Goal: Information Seeking & Learning: Learn about a topic

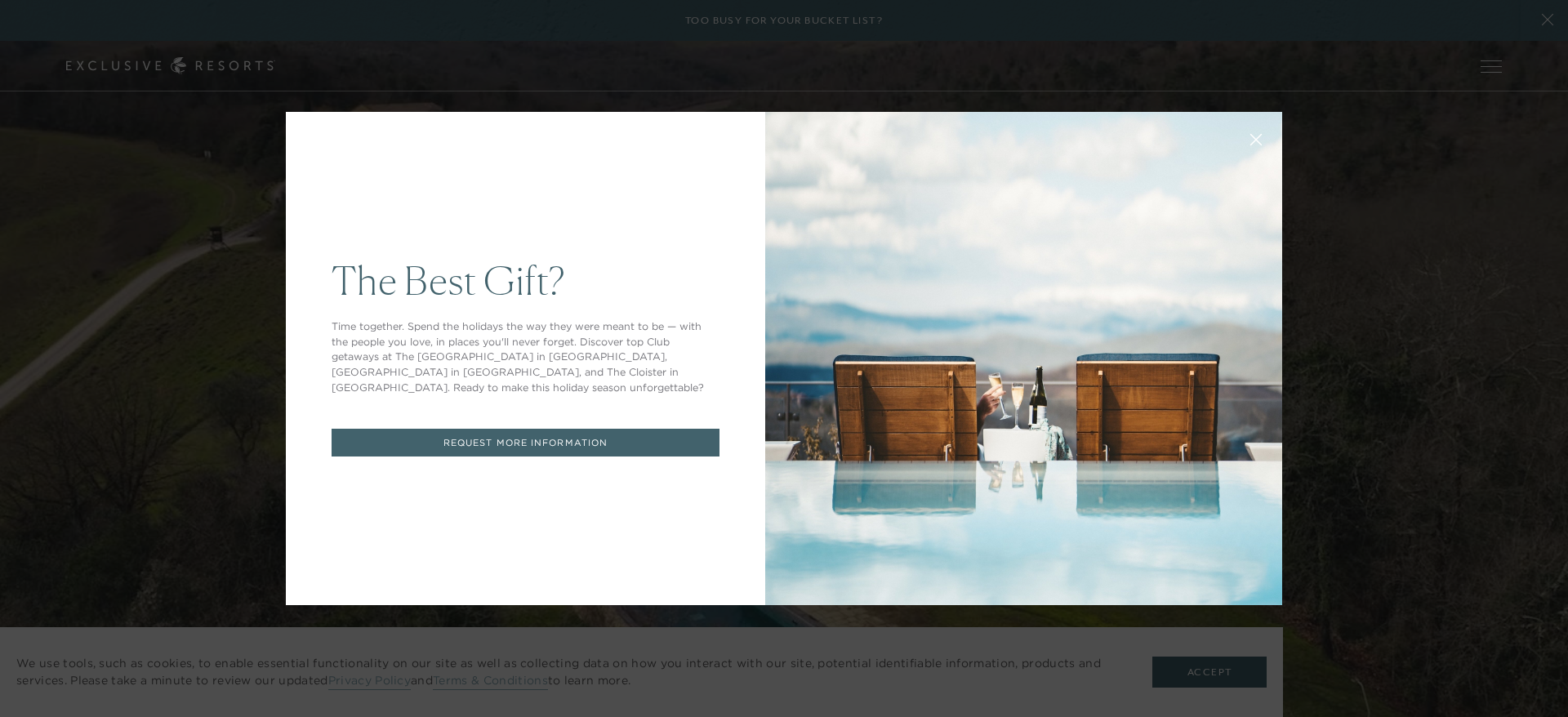
click at [1320, 175] on div "The Best Gift? Time together. Spend the holidays the way they were meant to be …" at bounding box center [784, 358] width 1568 height 717
click at [1241, 127] on button at bounding box center [1255, 137] width 39 height 39
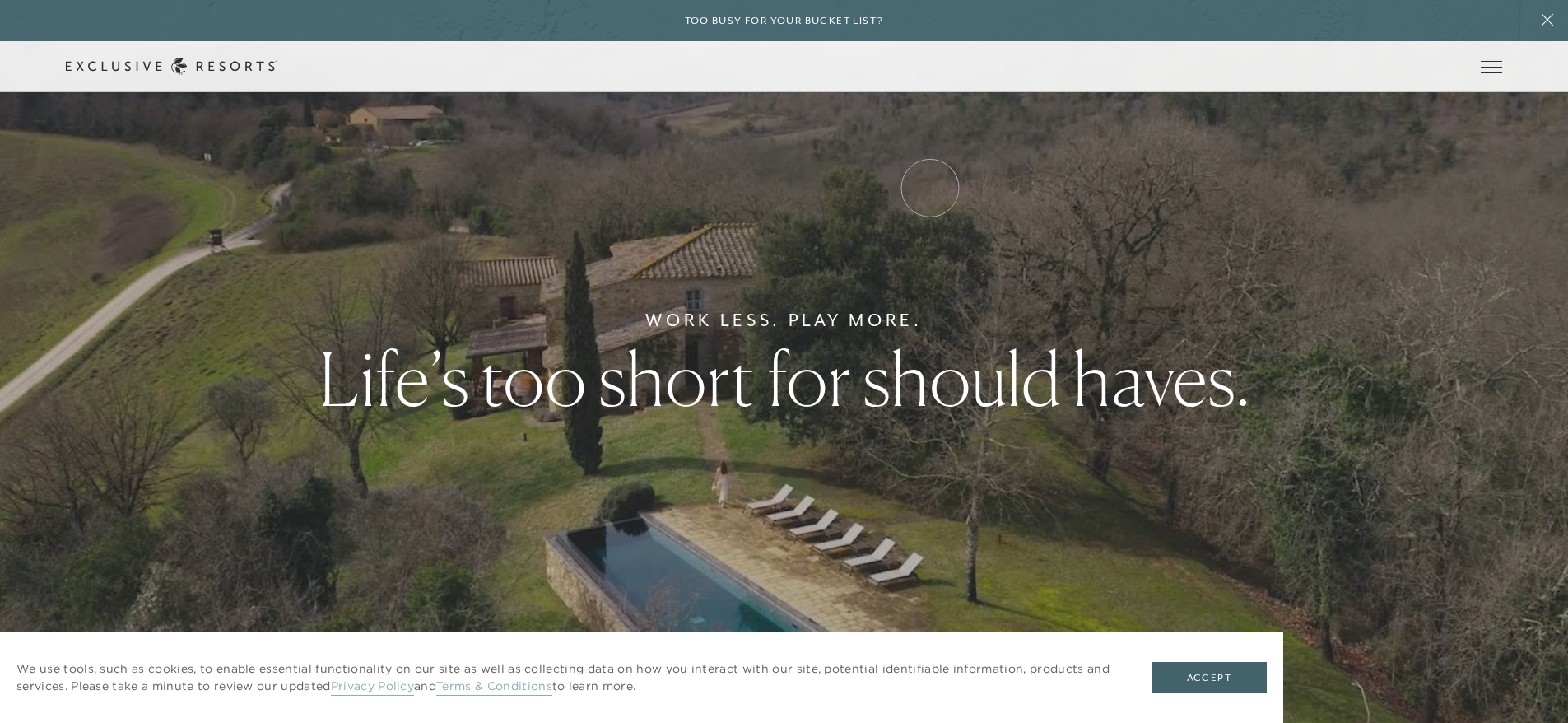
click at [0, 0] on link "Experience Collection" at bounding box center [0, 0] width 0 height 0
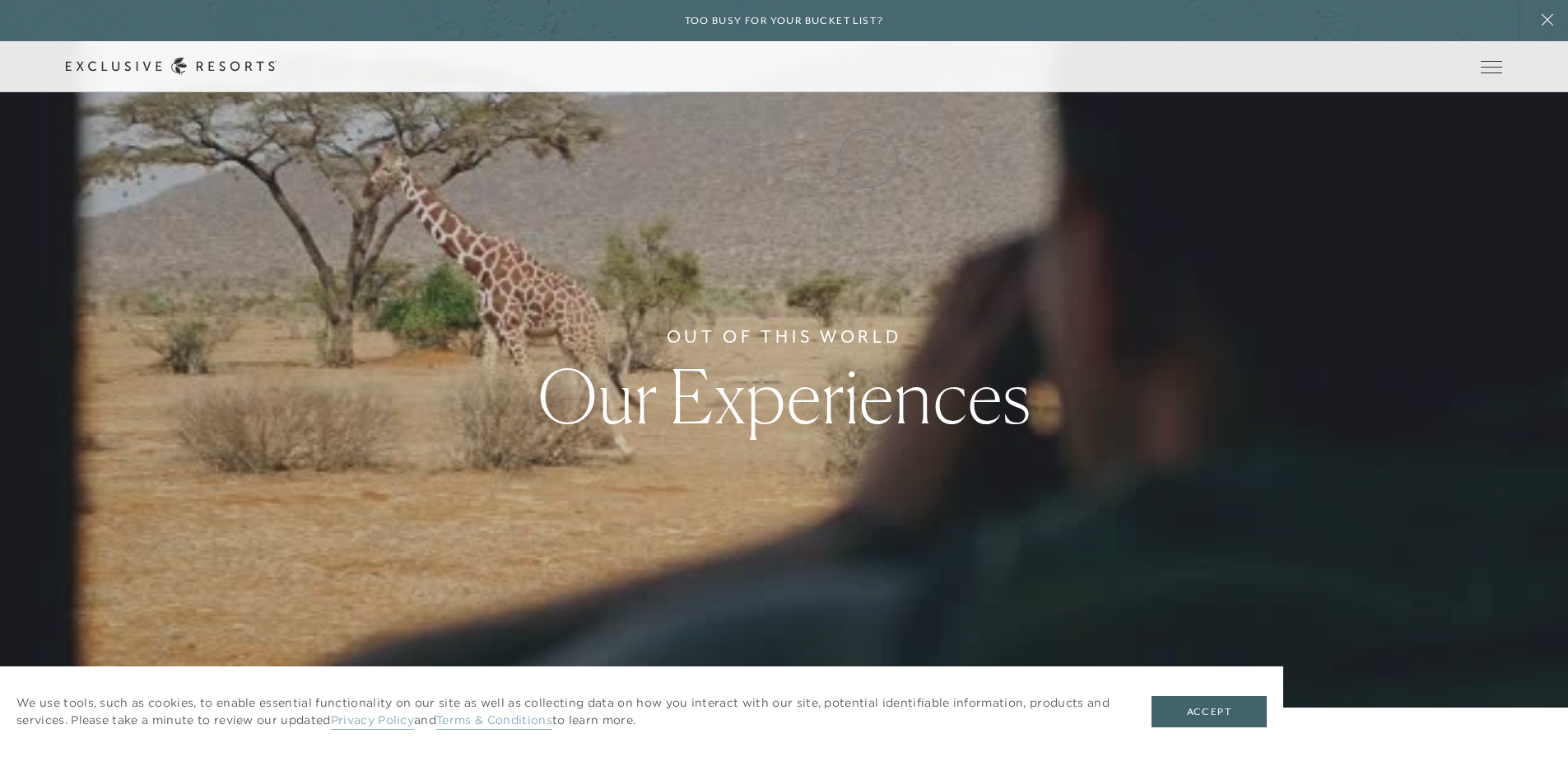
click at [0, 0] on link "Experience Collection" at bounding box center [0, 0] width 0 height 0
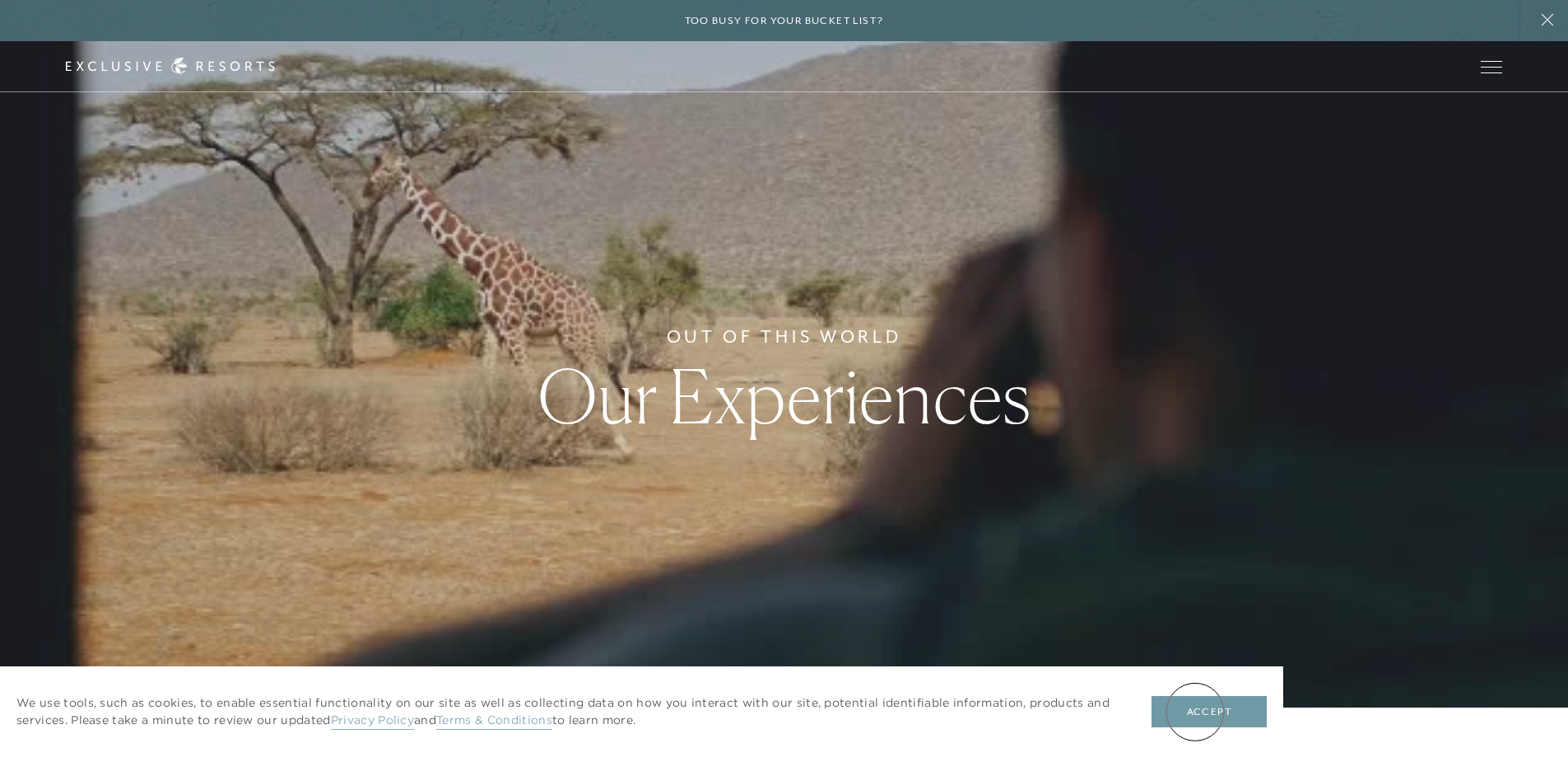
click at [1195, 711] on button "Accept" at bounding box center [1210, 711] width 115 height 32
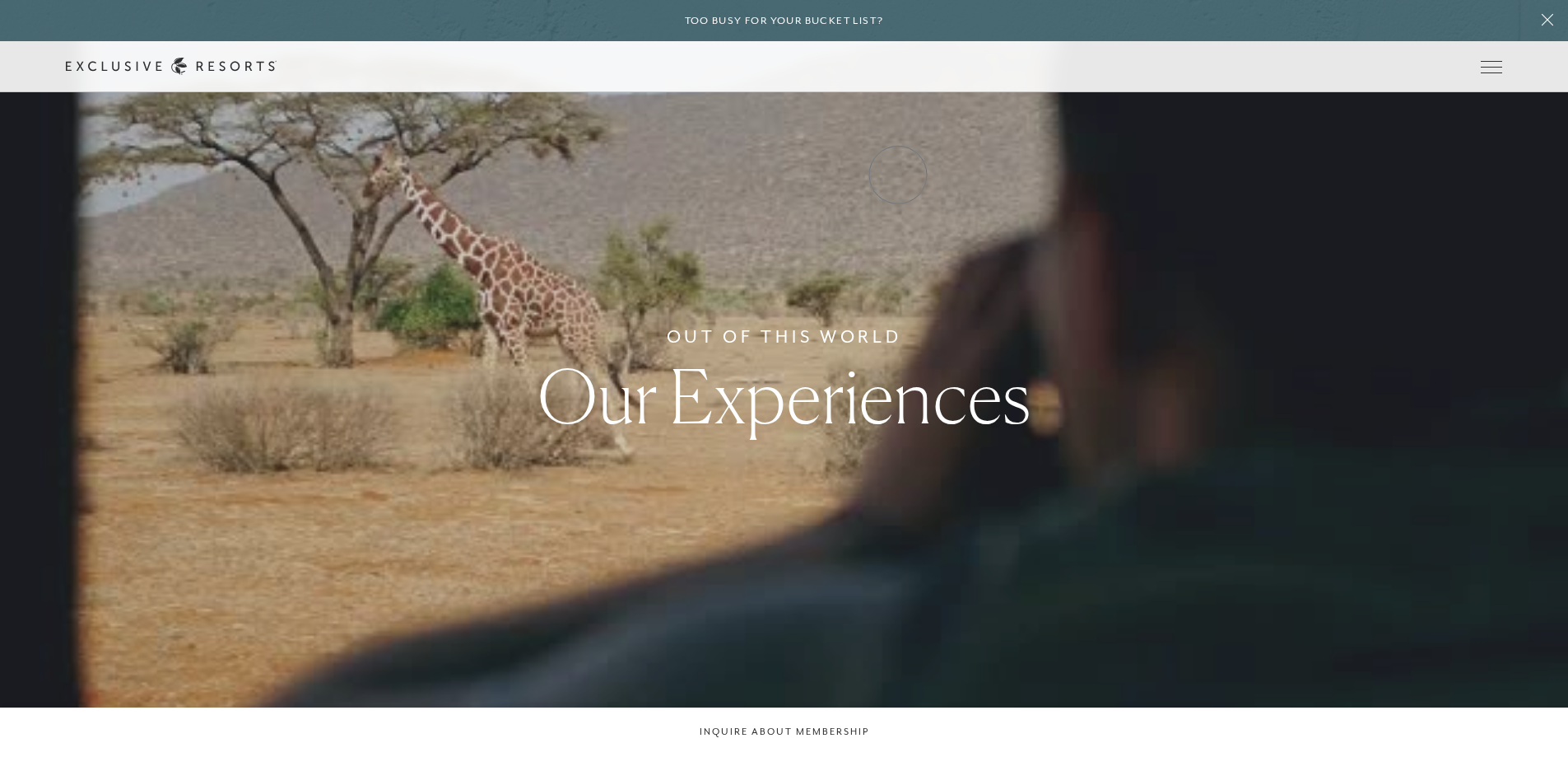
click at [0, 0] on link "Experience Collection" at bounding box center [0, 0] width 0 height 0
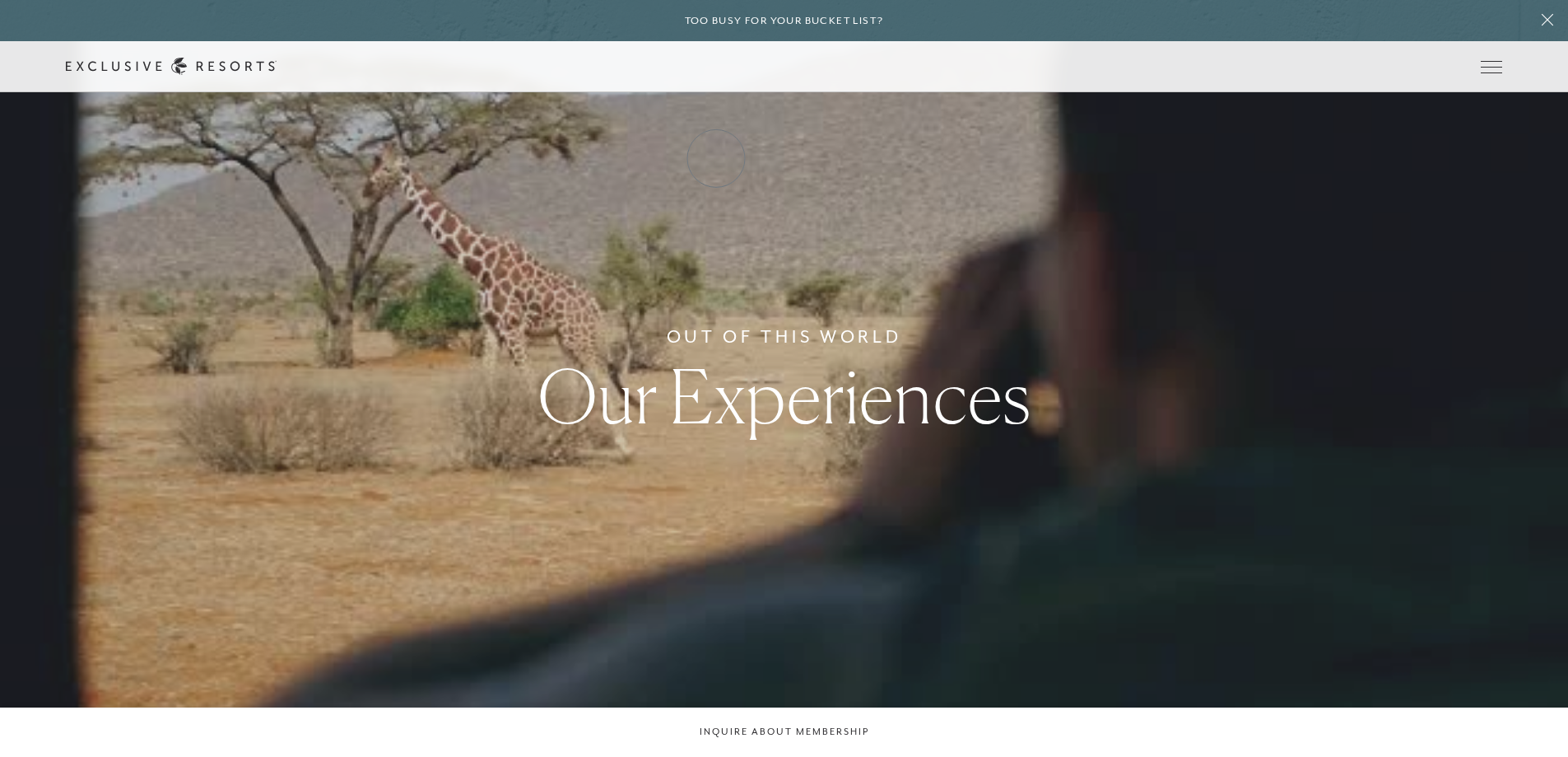
click at [0, 0] on link "Residence Collection" at bounding box center [0, 0] width 0 height 0
click at [0, 0] on link "Experience Collection" at bounding box center [0, 0] width 0 height 0
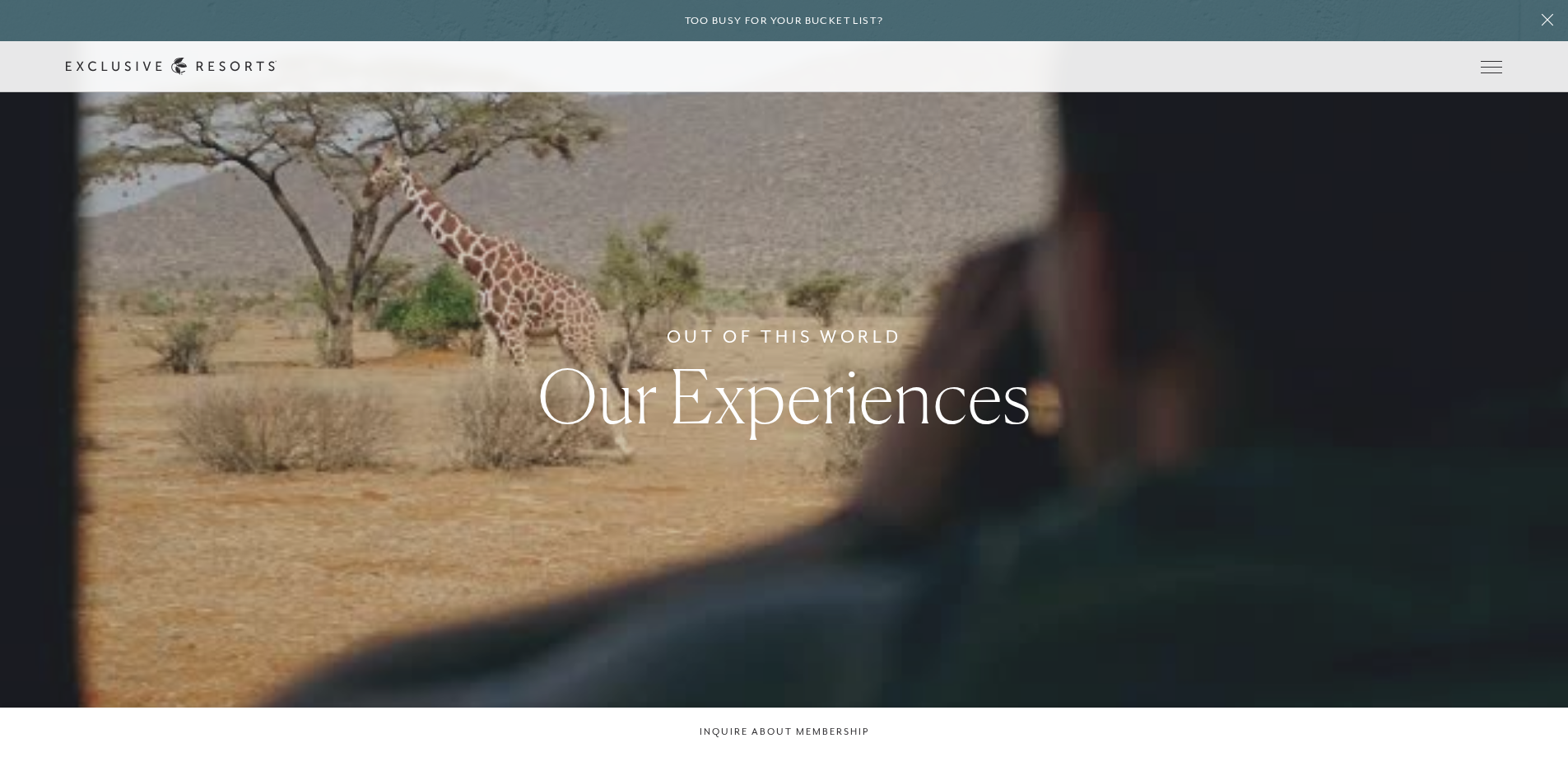
click at [0, 0] on link "Experience Collection" at bounding box center [0, 0] width 0 height 0
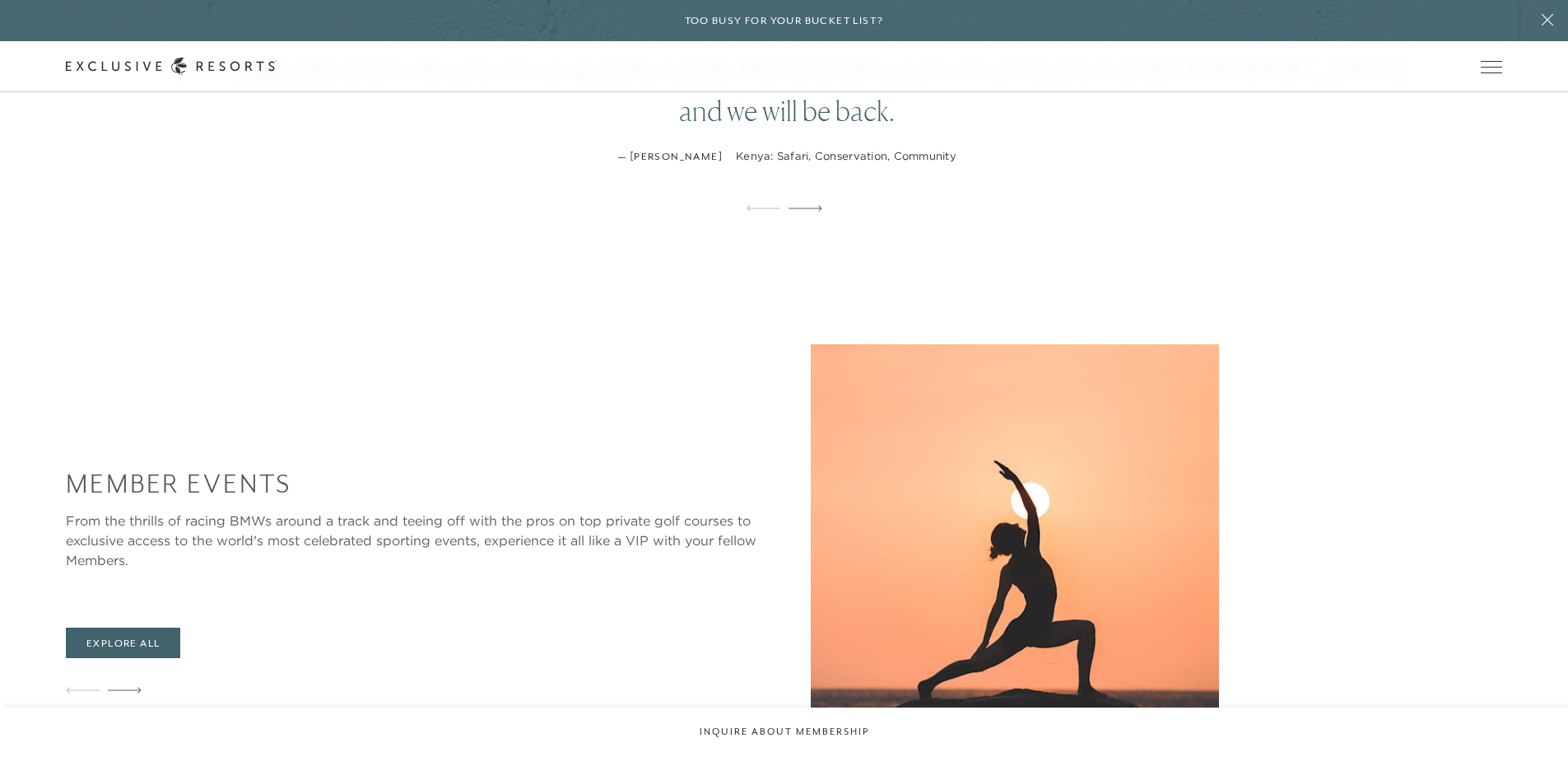
scroll to position [2470, 0]
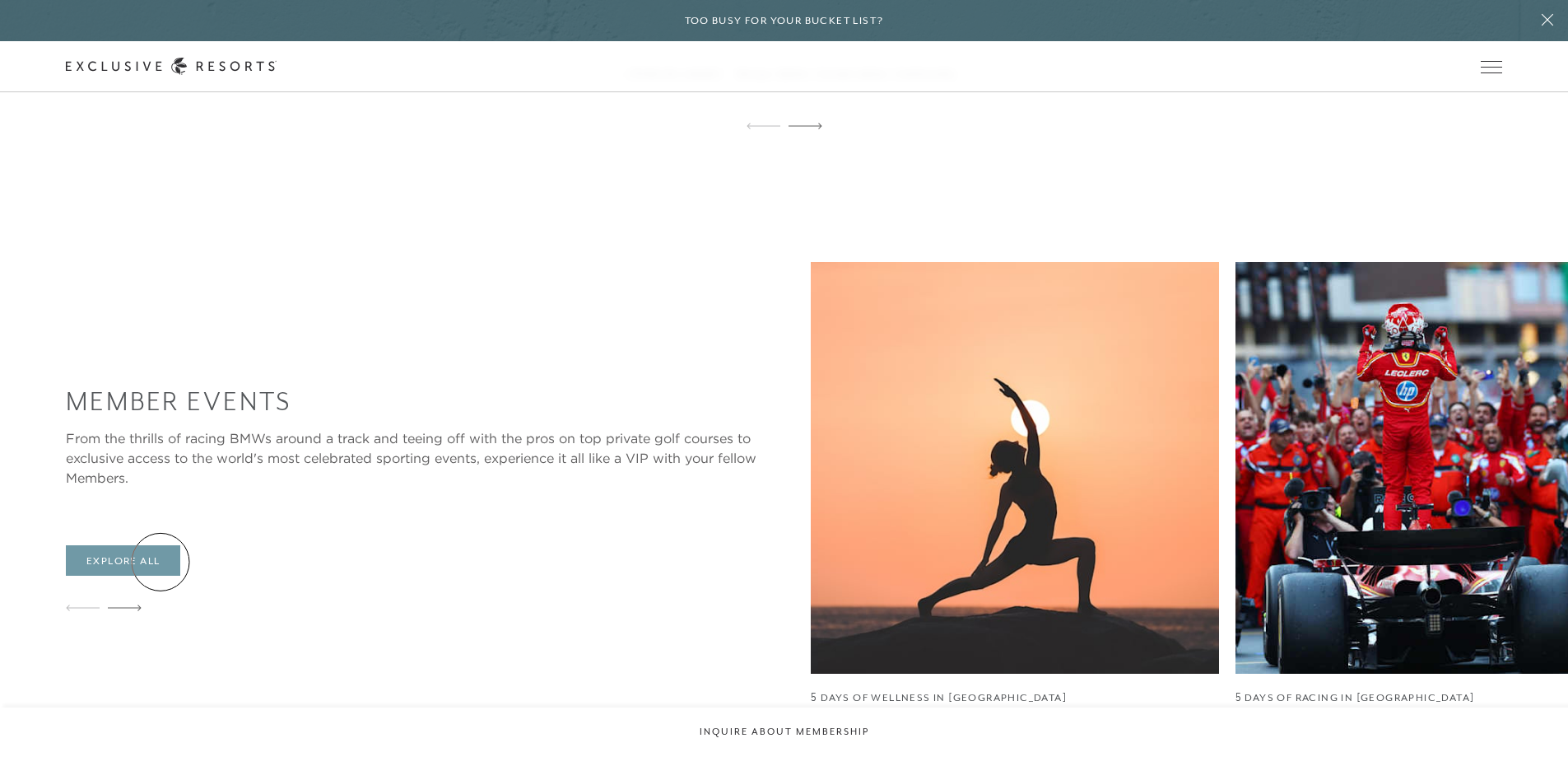
click at [161, 562] on link "Explore All" at bounding box center [123, 561] width 114 height 32
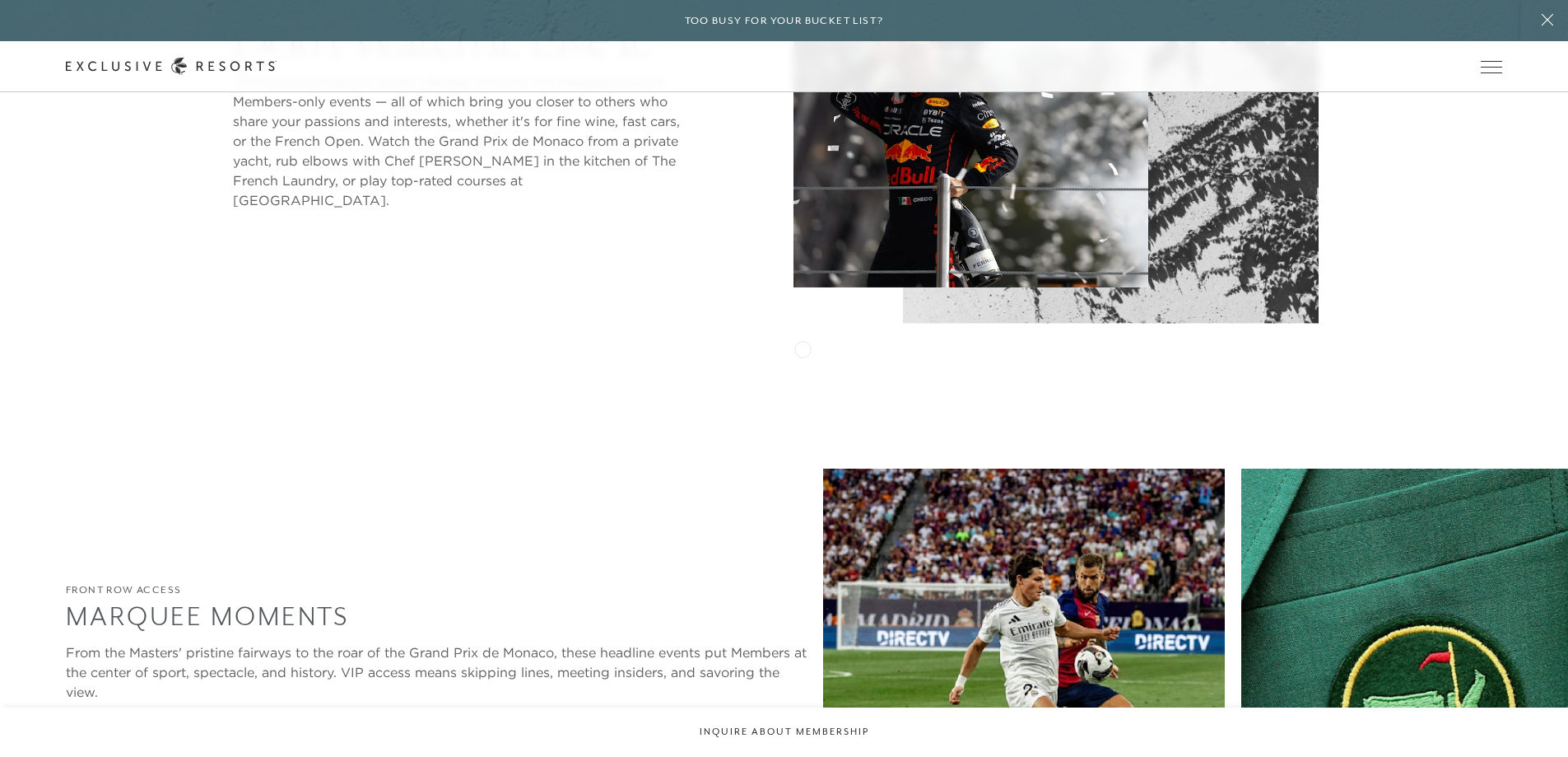
scroll to position [1482, 0]
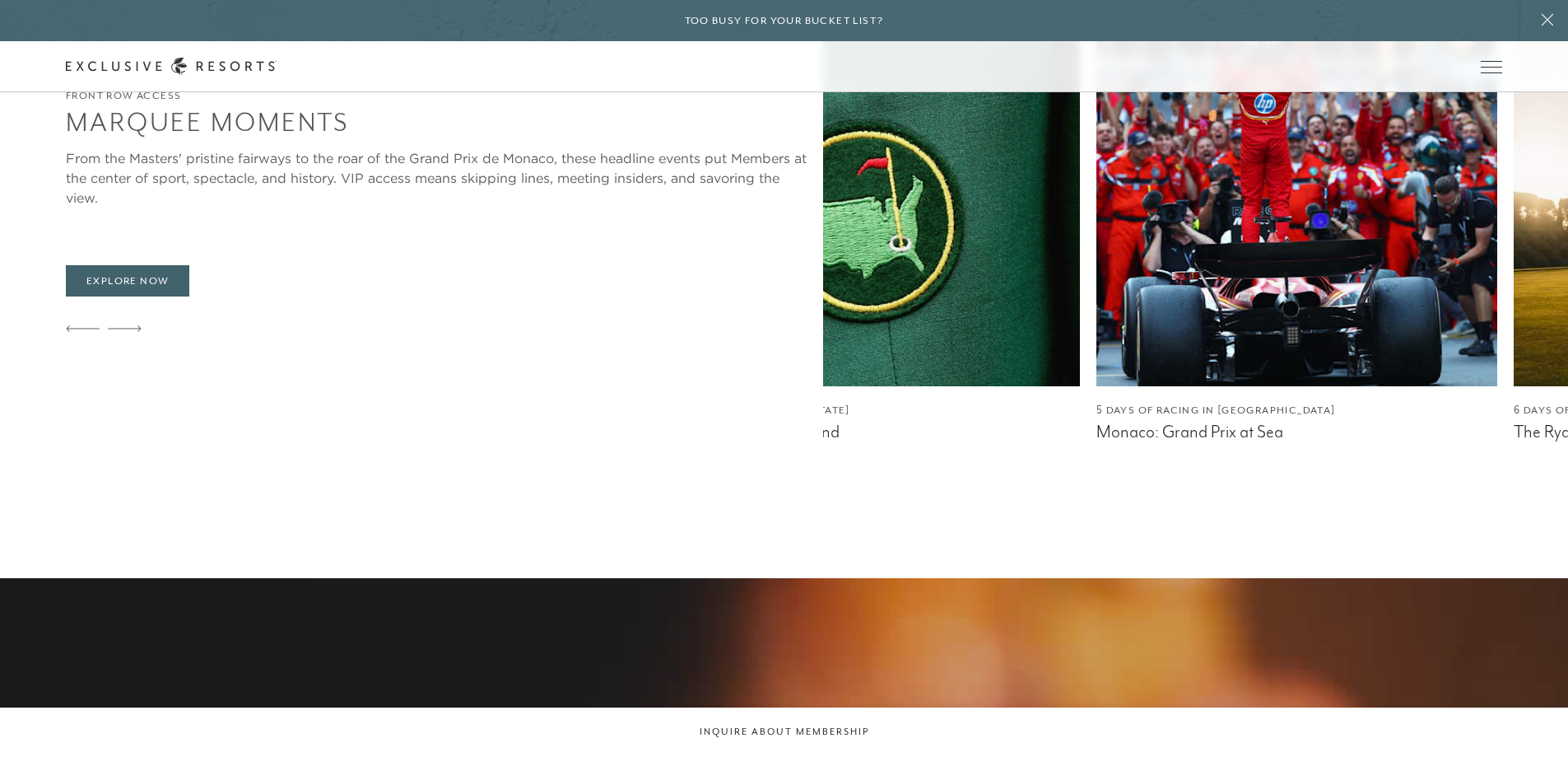
click at [859, 379] on div "3 Days of Soccer in [GEOGRAPHIC_DATA] or [US_STATE] The Global Soccer Champions…" at bounding box center [634, 218] width 745 height 489
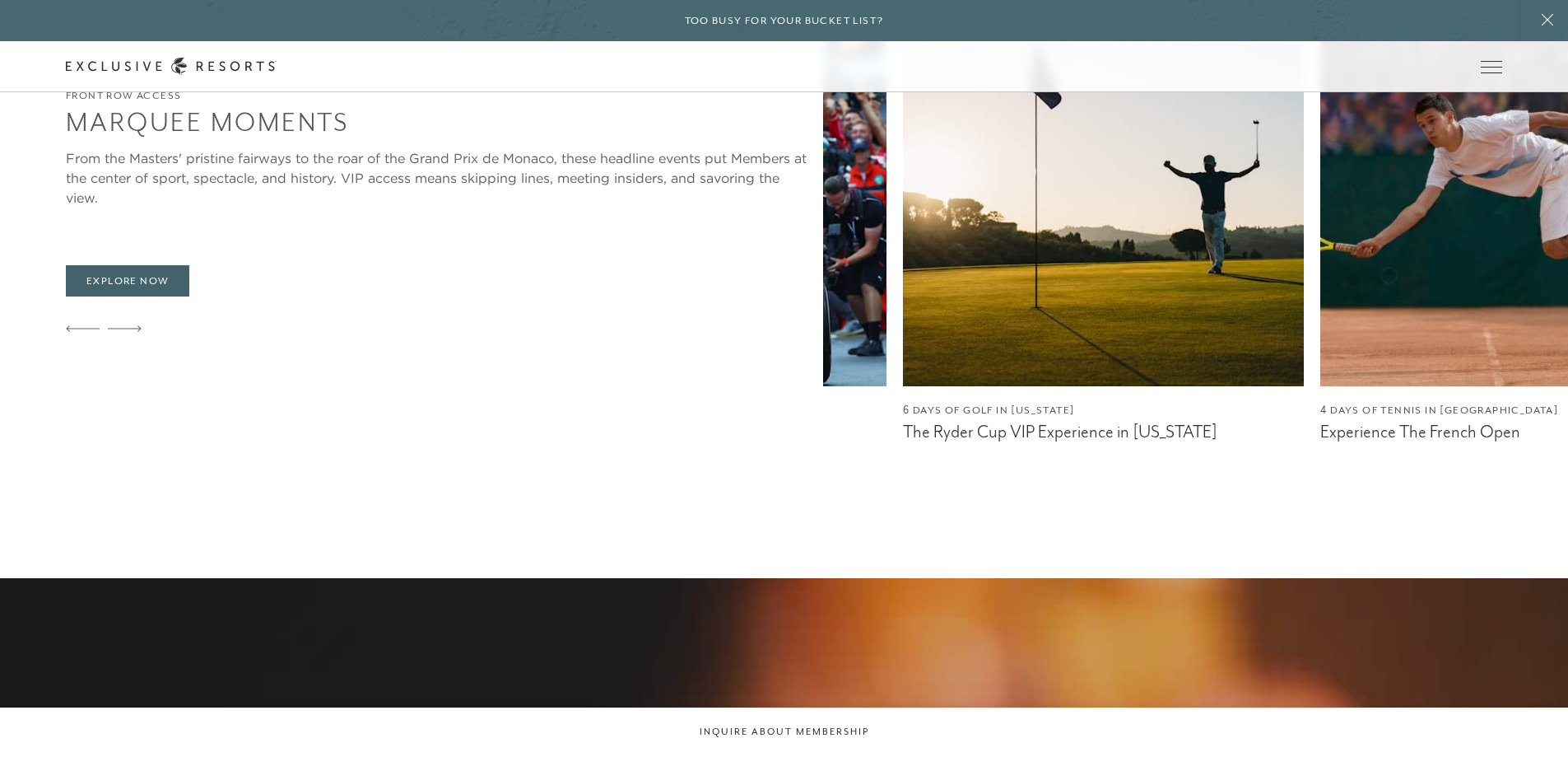
click at [1320, 305] on img at bounding box center [1520, 180] width 401 height 412
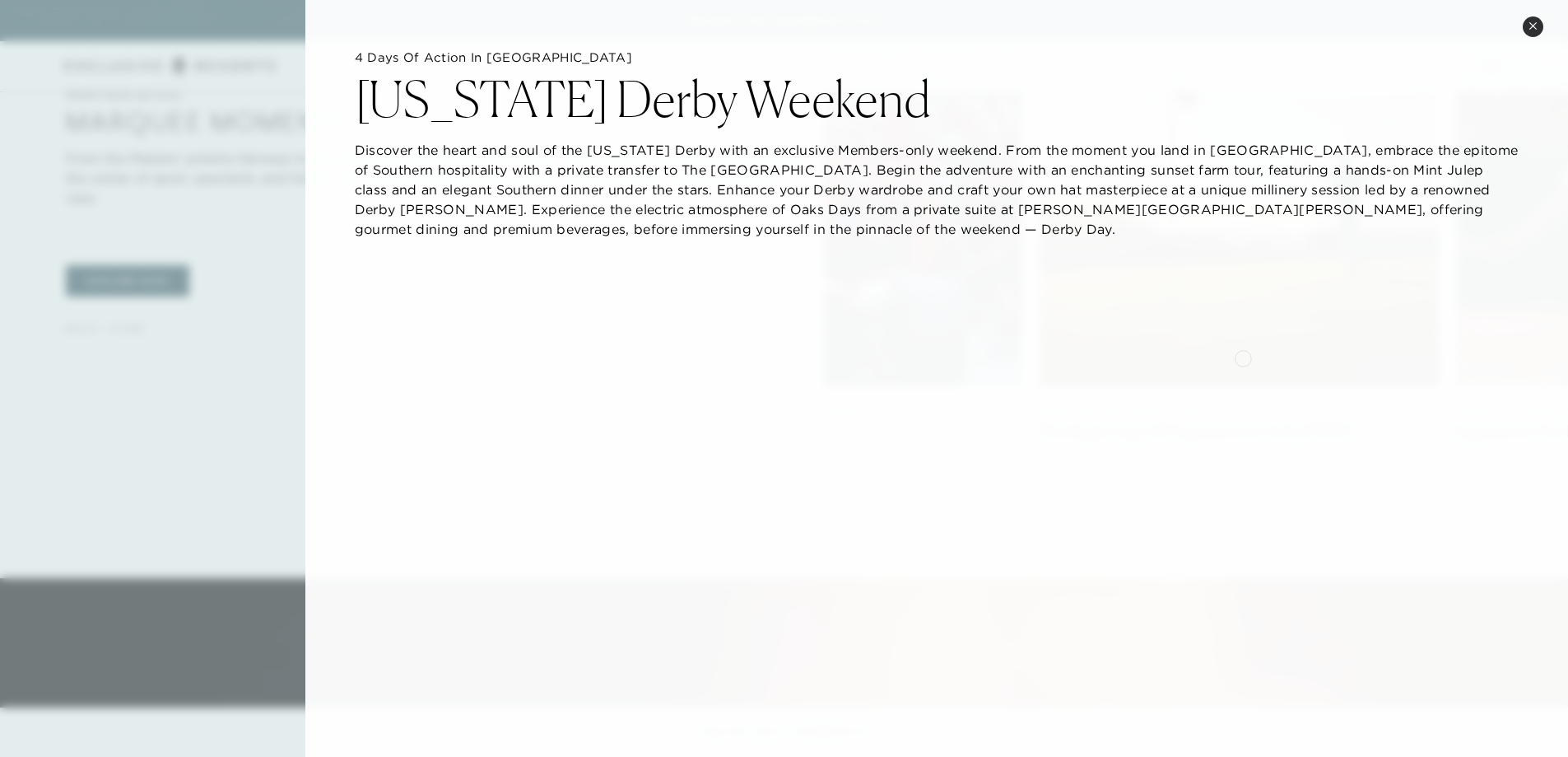
scroll to position [1400, 0]
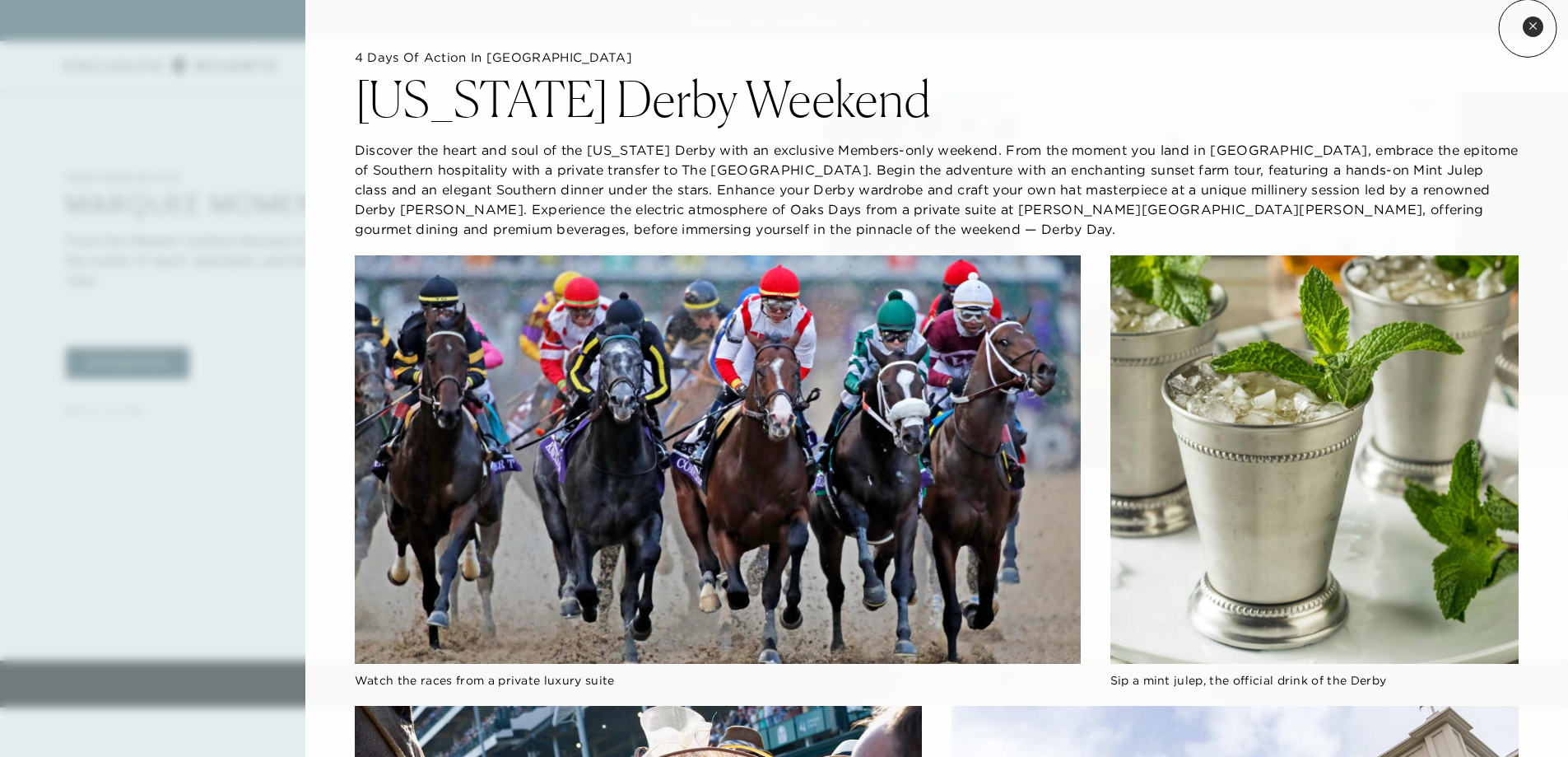
click at [1528, 28] on button "Close quickview" at bounding box center [1533, 27] width 21 height 21
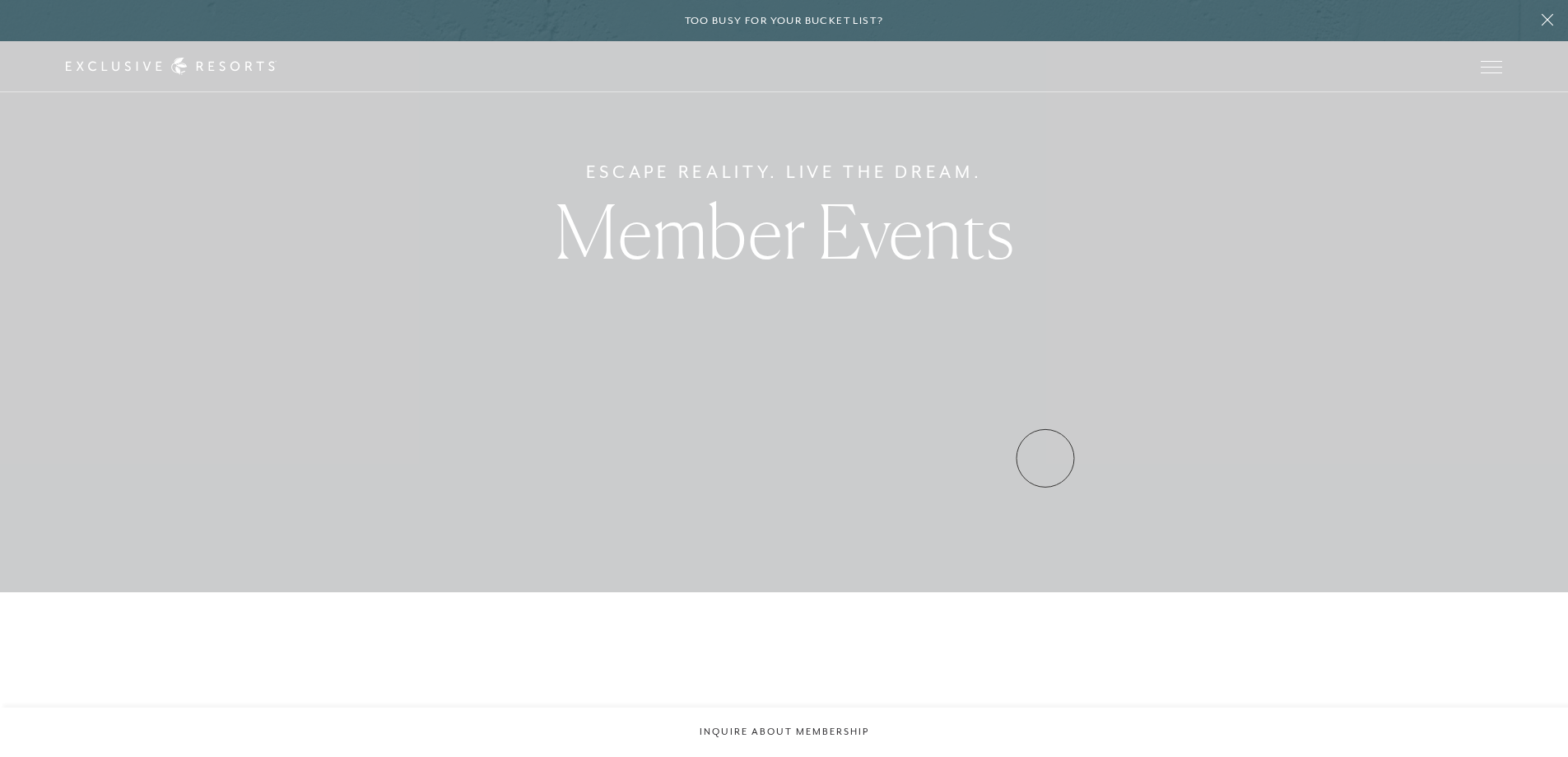
scroll to position [0, 0]
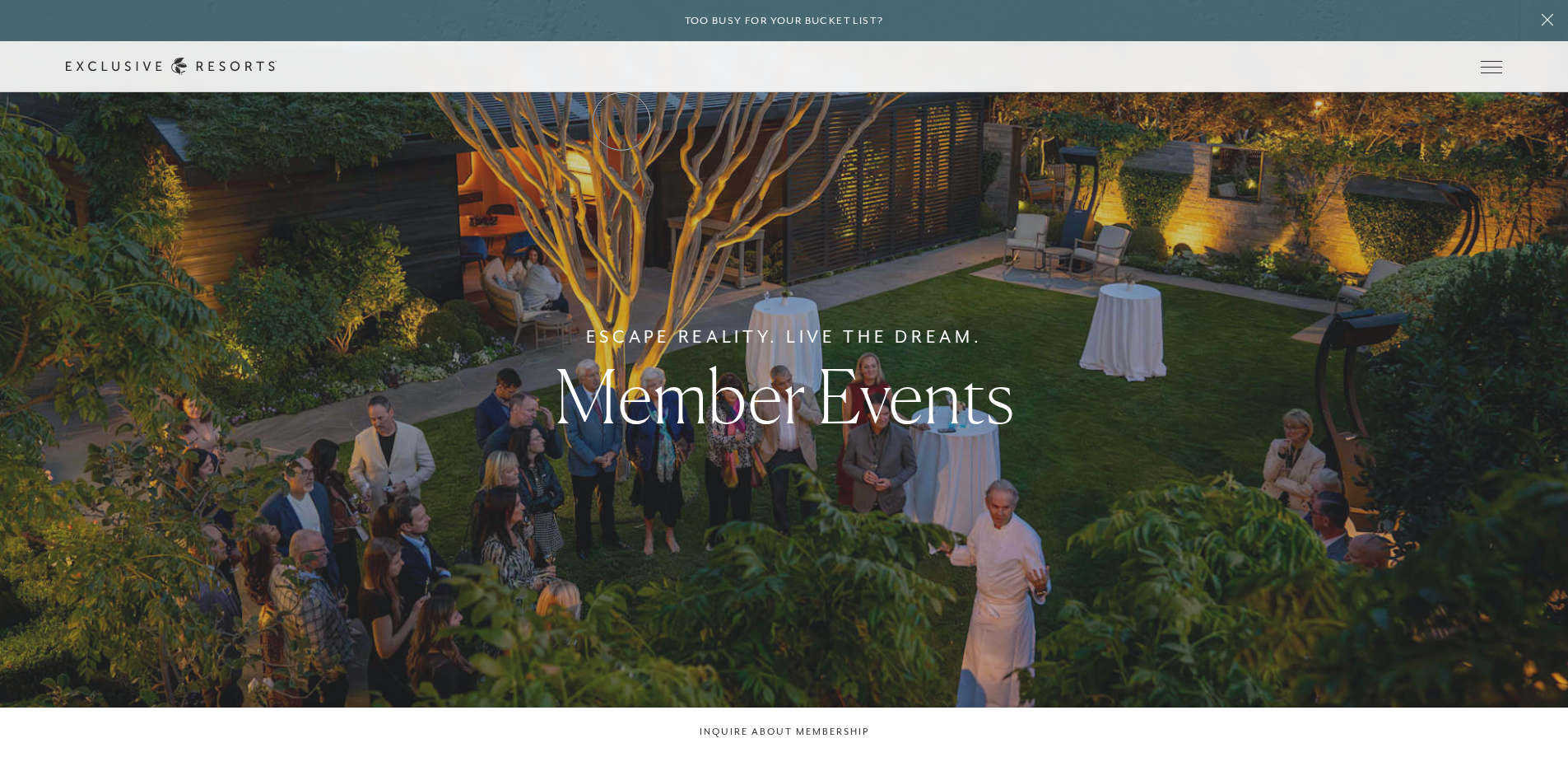
click at [0, 0] on link "The Collection" at bounding box center [0, 0] width 0 height 0
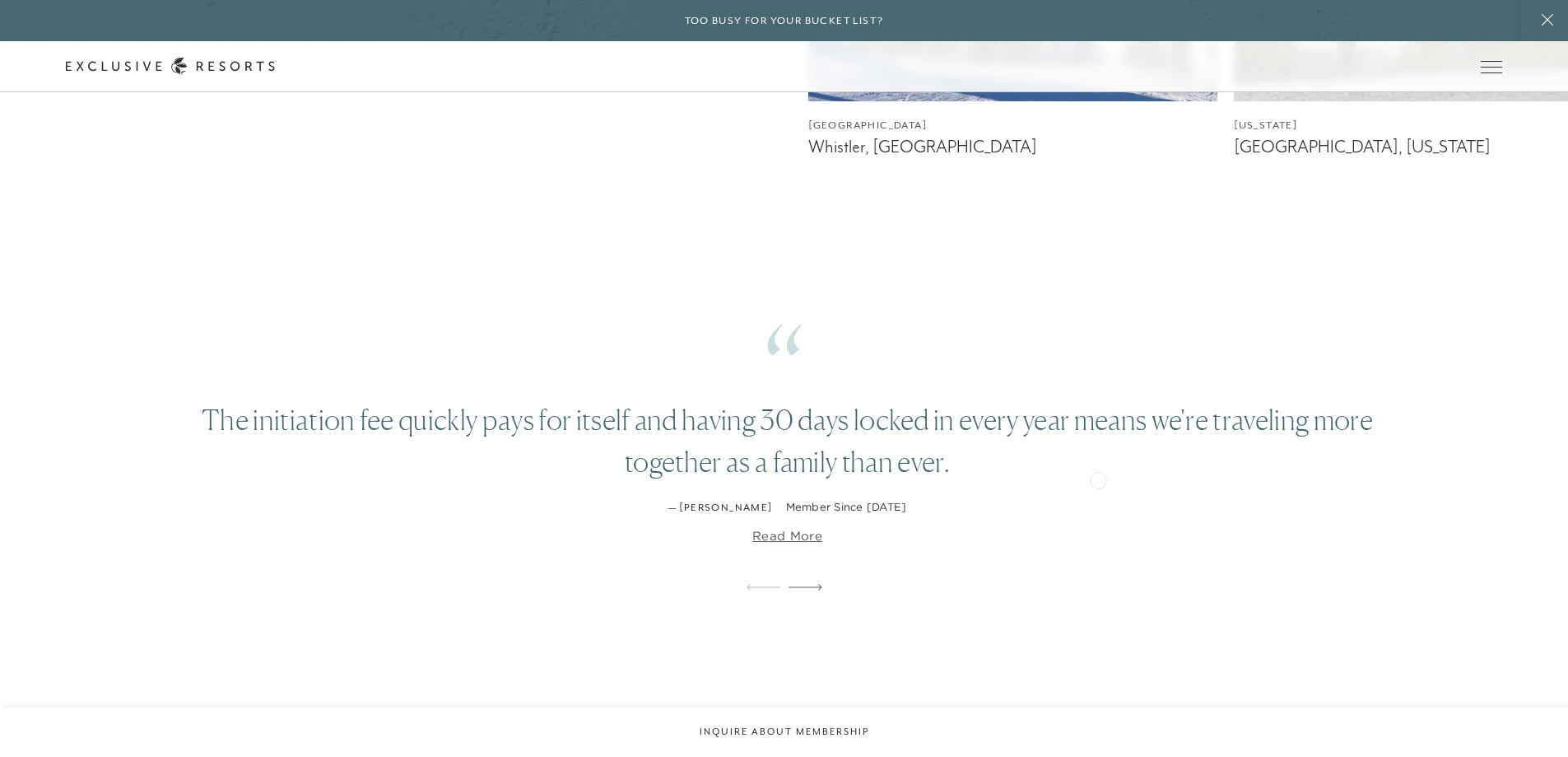
scroll to position [4199, 0]
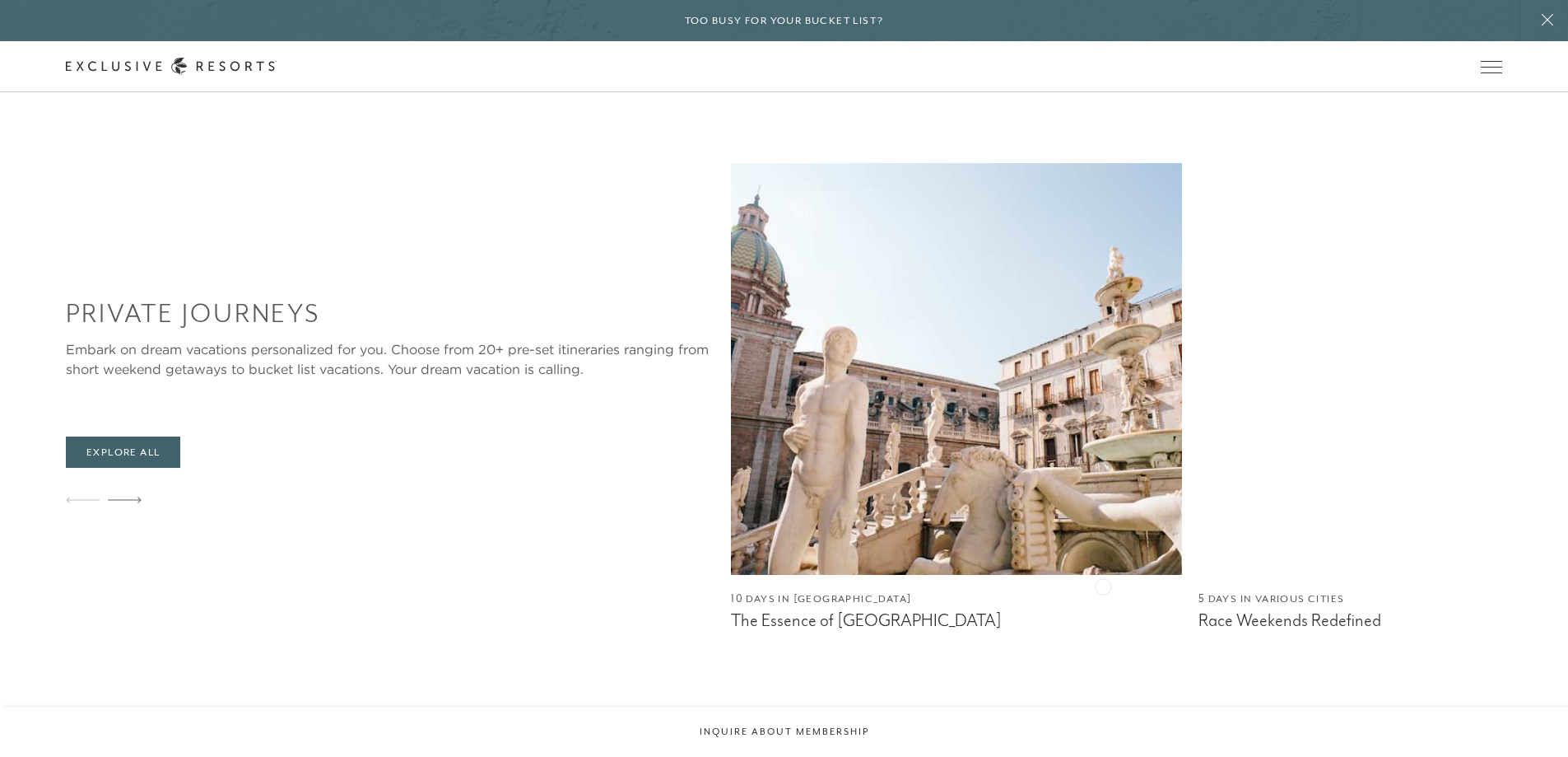
scroll to position [7081, 0]
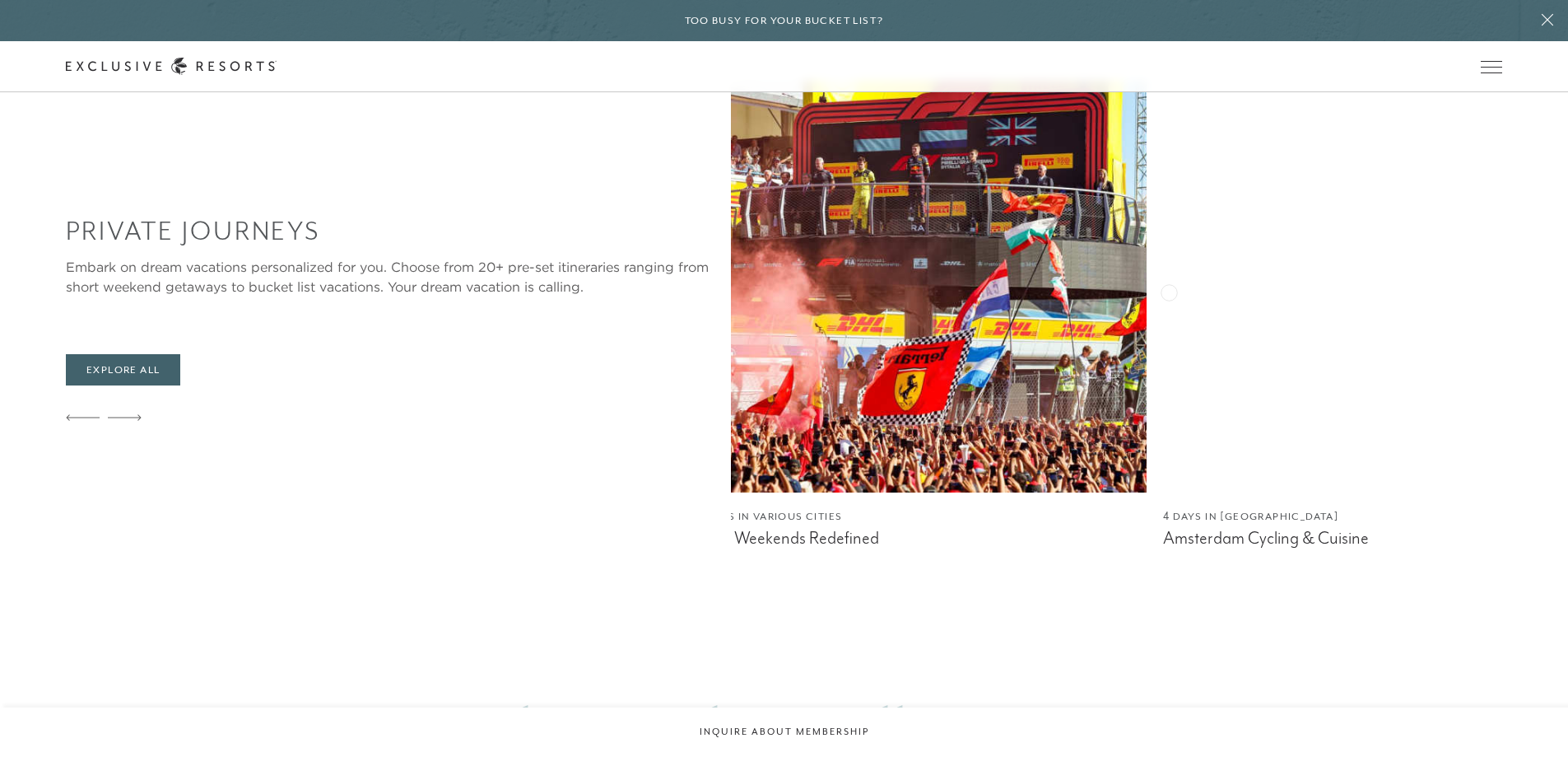
click at [1163, 373] on img at bounding box center [1388, 287] width 451 height 412
